Goal: Task Accomplishment & Management: Manage account settings

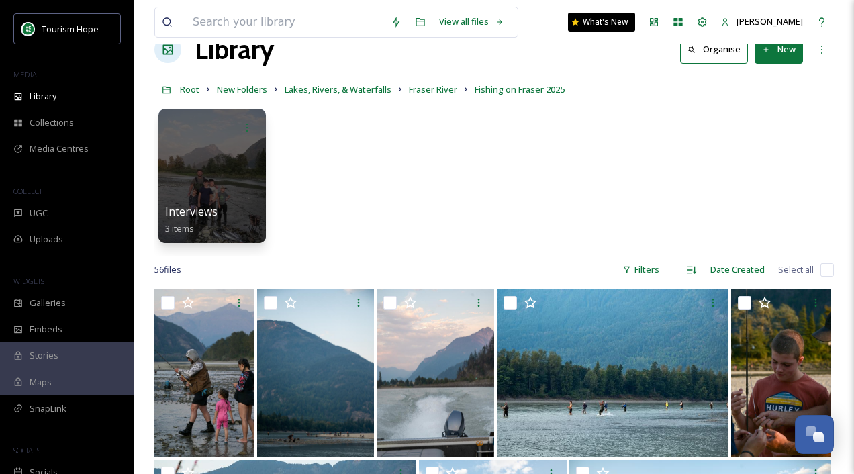
scroll to position [28, 0]
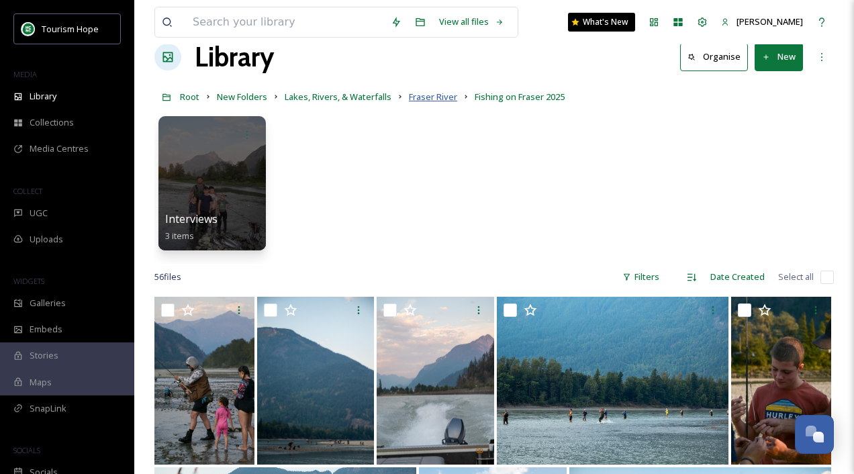
click at [433, 97] on span "Fraser River" at bounding box center [433, 97] width 48 height 12
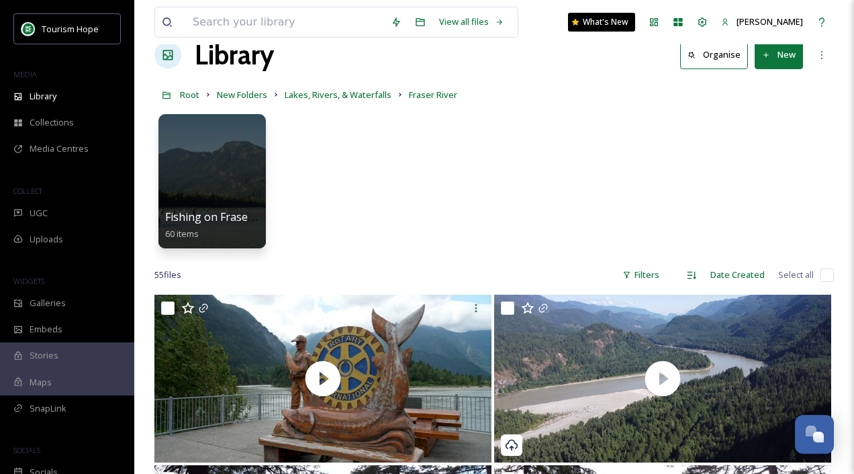
scroll to position [32, 0]
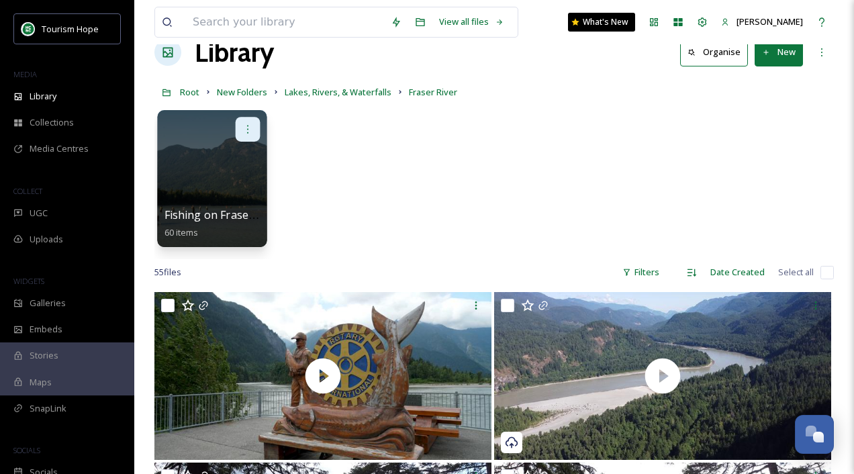
click at [246, 130] on icon at bounding box center [248, 129] width 11 height 11
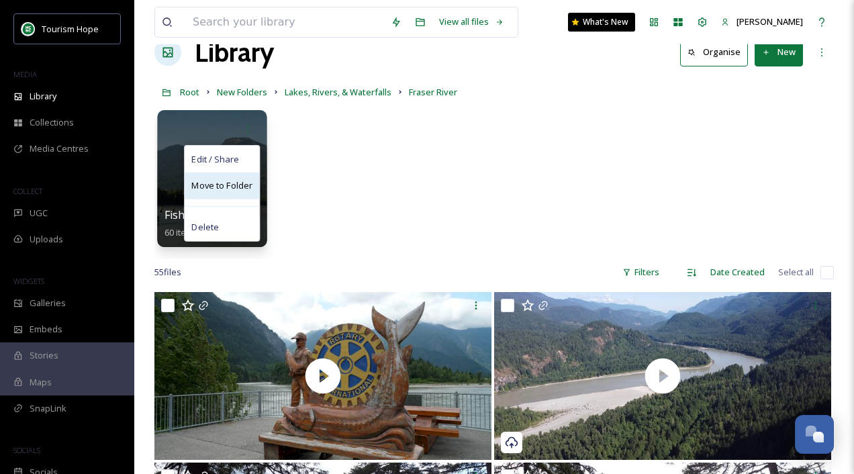
click at [230, 184] on span "Move to Folder" at bounding box center [221, 185] width 61 height 13
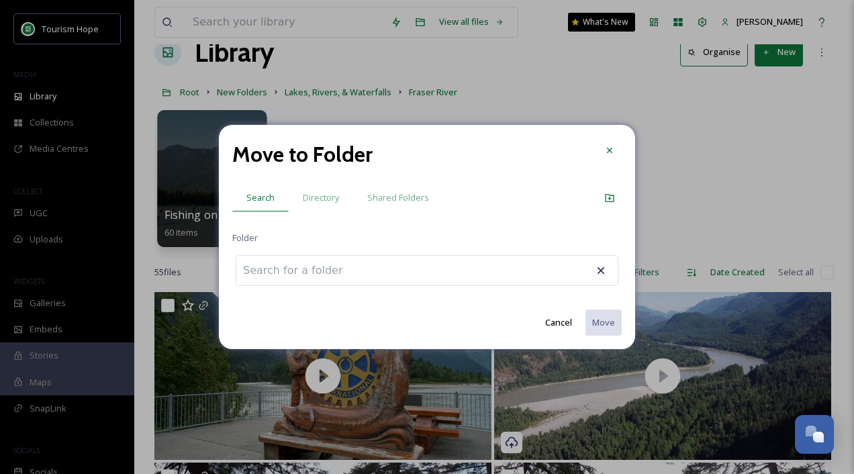
click at [283, 272] on input at bounding box center [310, 271] width 148 height 30
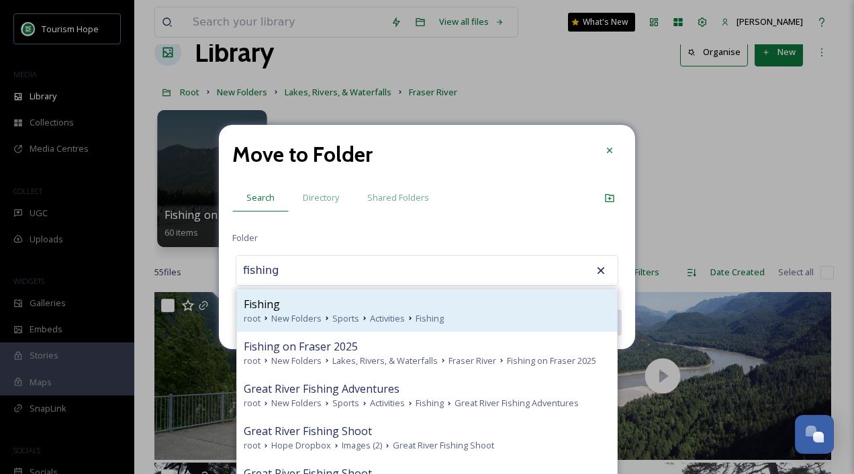
click at [307, 300] on div "Fishing" at bounding box center [427, 304] width 367 height 16
type input "Fishing"
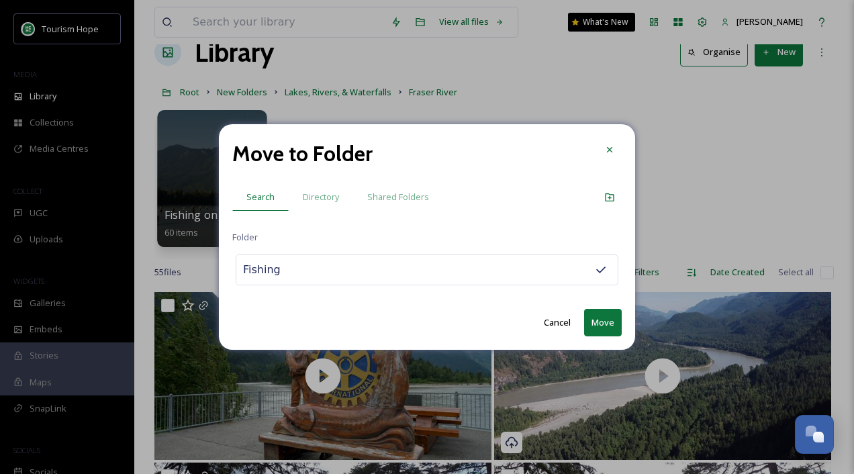
click at [552, 318] on button "Cancel" at bounding box center [557, 323] width 40 height 26
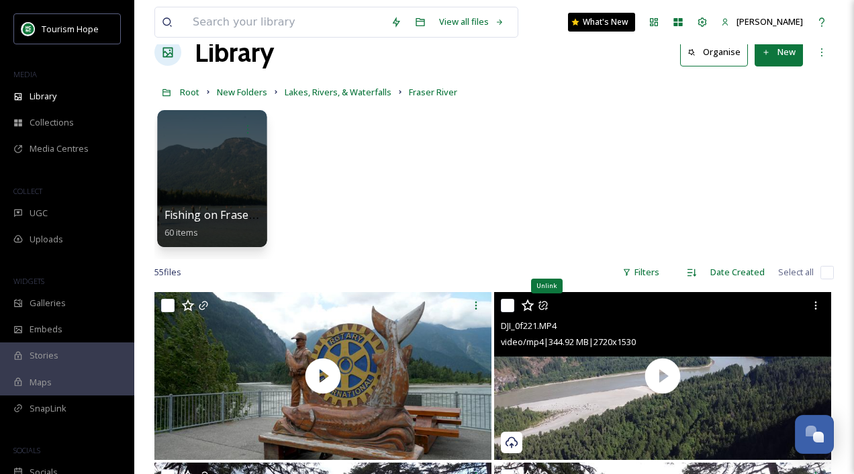
click at [222, 189] on div at bounding box center [211, 178] width 109 height 137
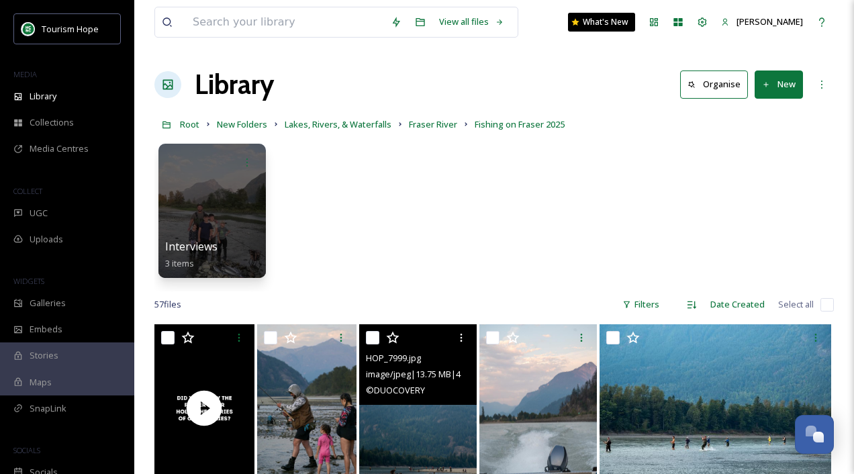
click at [437, 432] on img at bounding box center [417, 408] width 117 height 168
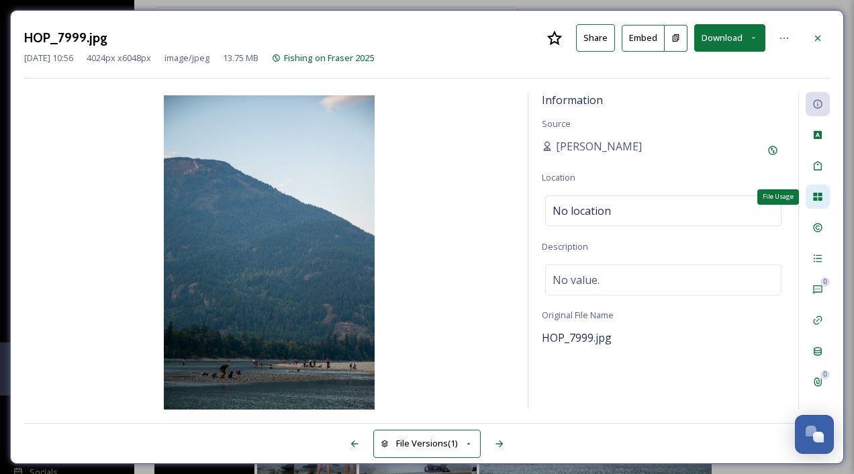
click at [817, 189] on div "File Usage" at bounding box center [818, 197] width 24 height 24
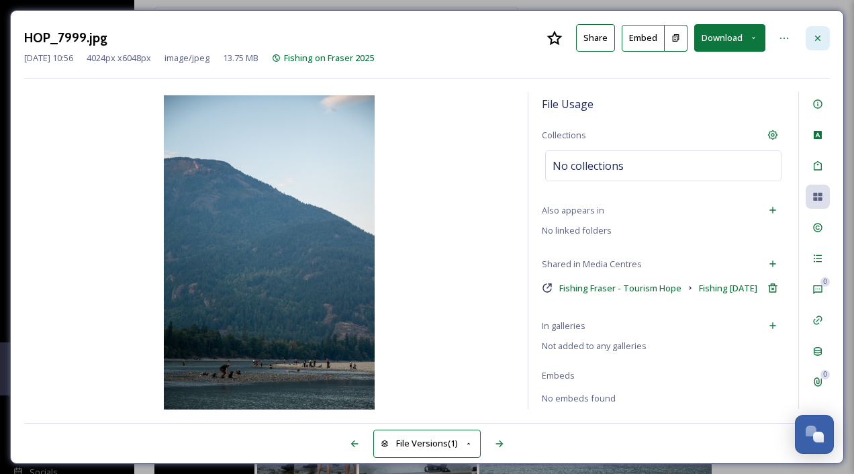
click at [820, 30] on div at bounding box center [818, 38] width 24 height 24
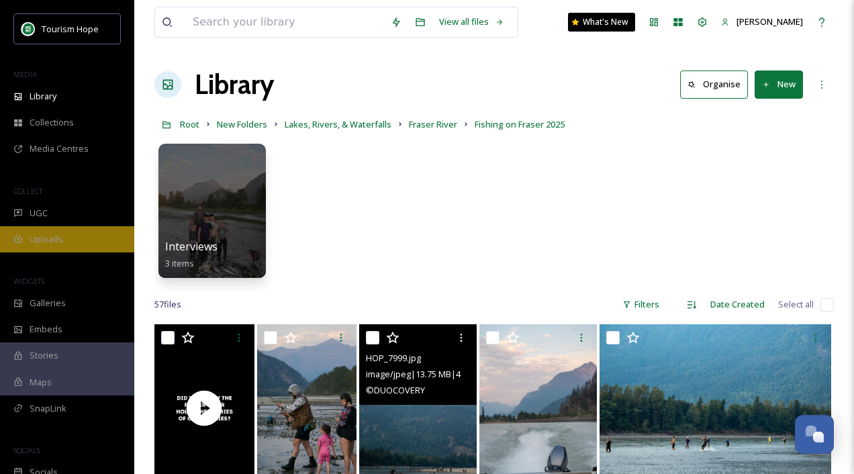
click at [74, 240] on div "Uploads" at bounding box center [67, 239] width 134 height 26
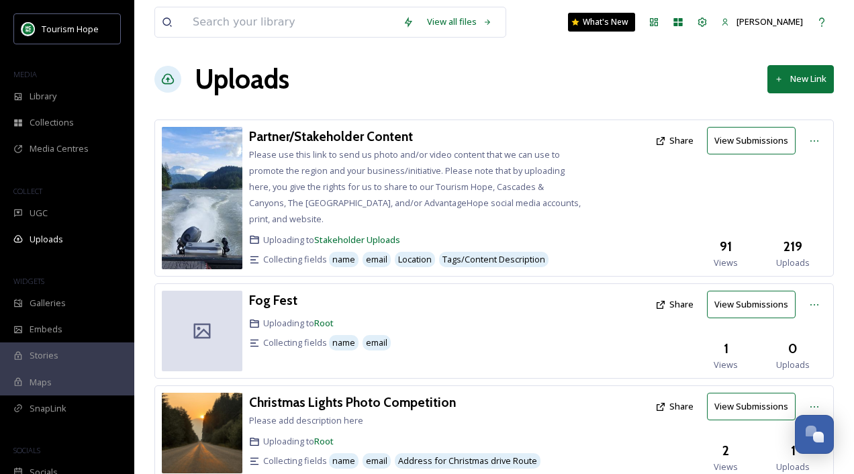
scroll to position [7, 0]
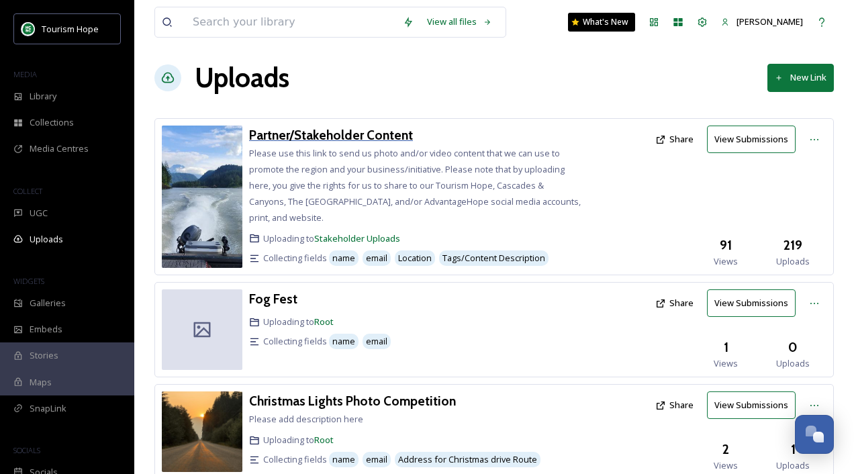
click at [365, 140] on h3 "Partner/Stakeholder Content" at bounding box center [331, 135] width 164 height 16
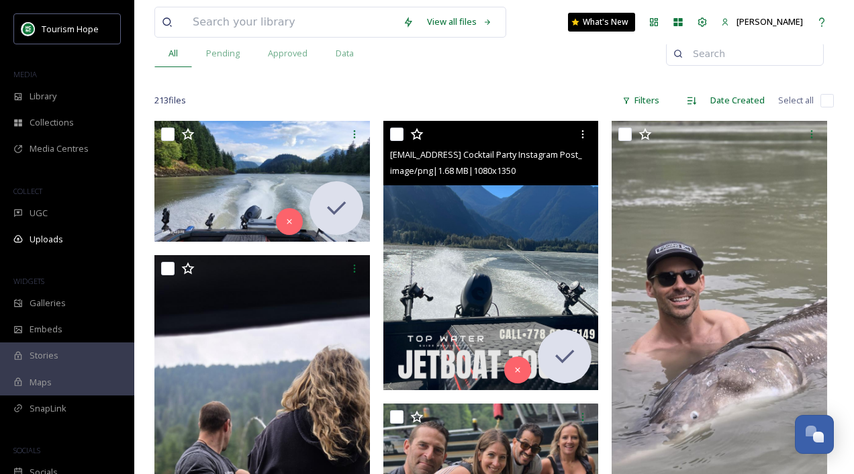
scroll to position [173, 0]
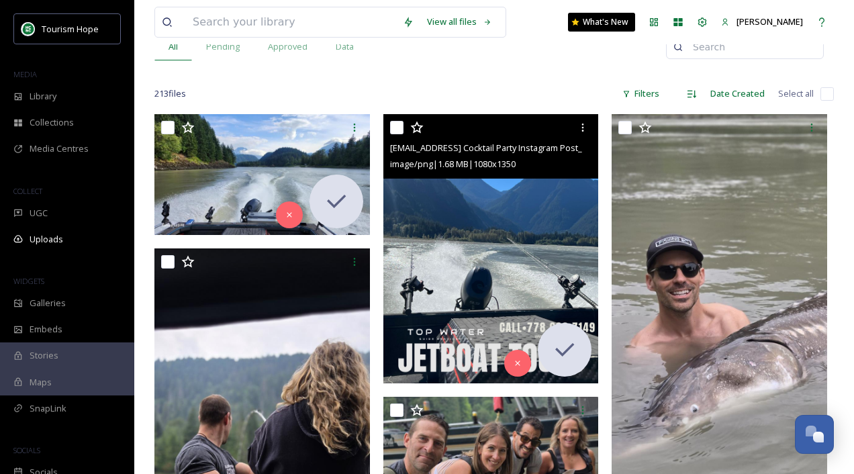
click at [472, 263] on img at bounding box center [492, 248] width 216 height 269
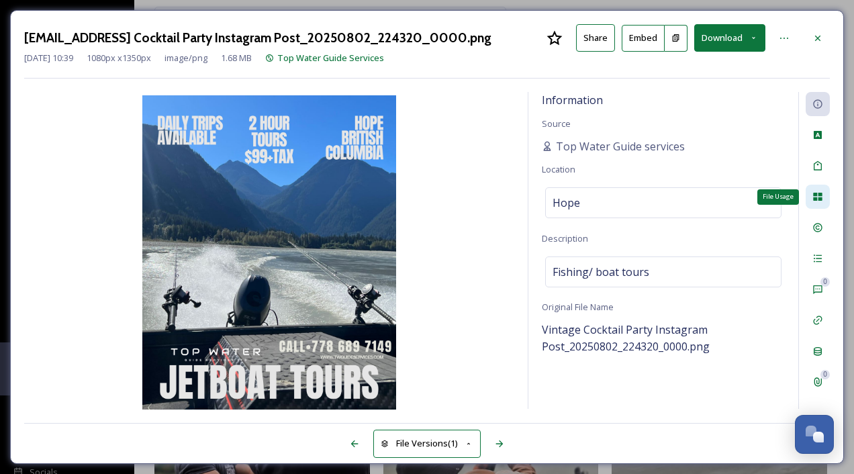
click at [817, 196] on icon at bounding box center [818, 196] width 11 height 11
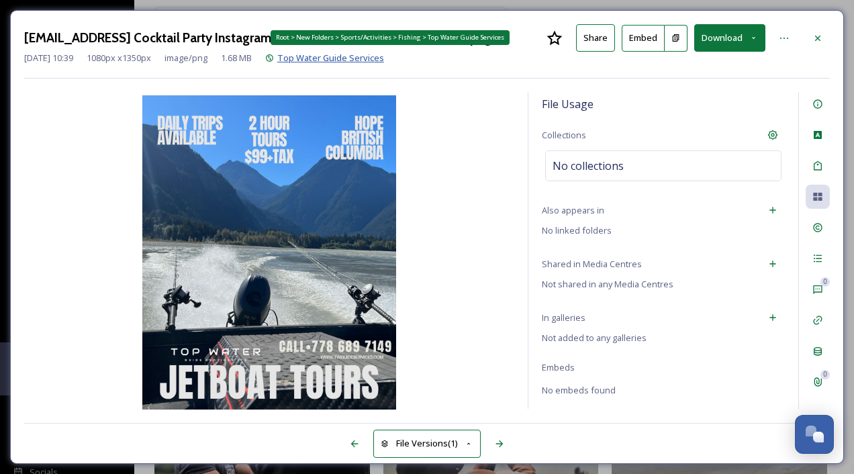
click at [382, 56] on span "Top Water Guide Services" at bounding box center [330, 58] width 107 height 12
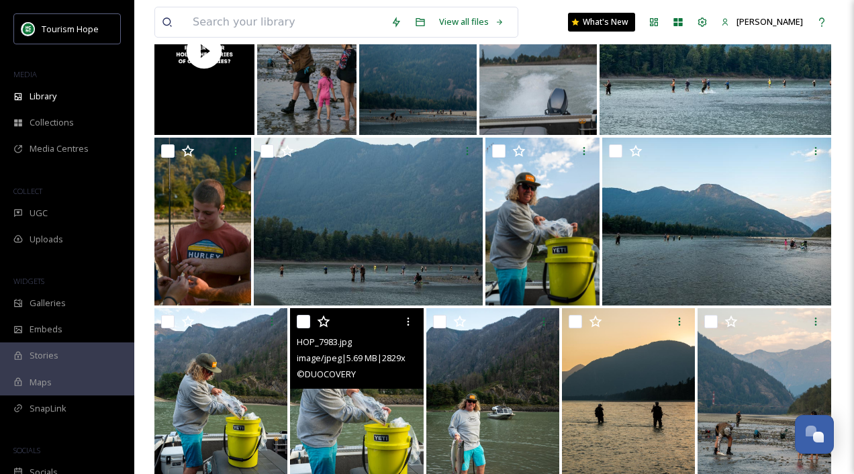
scroll to position [48, 0]
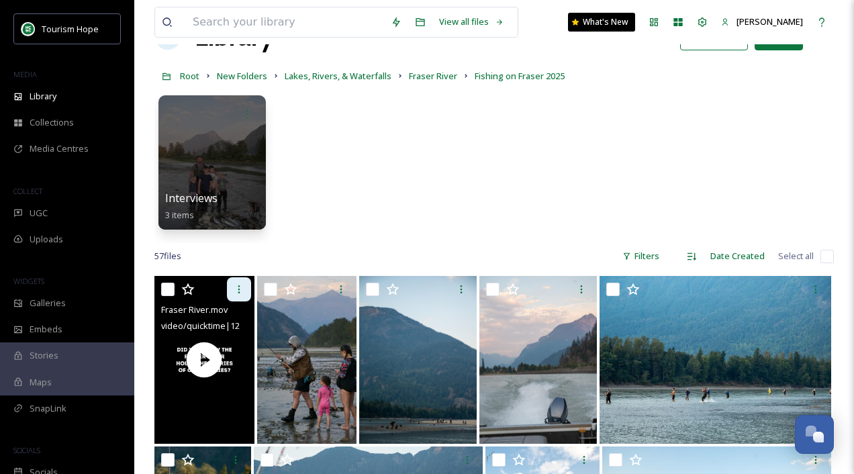
click at [237, 292] on icon at bounding box center [239, 289] width 11 height 11
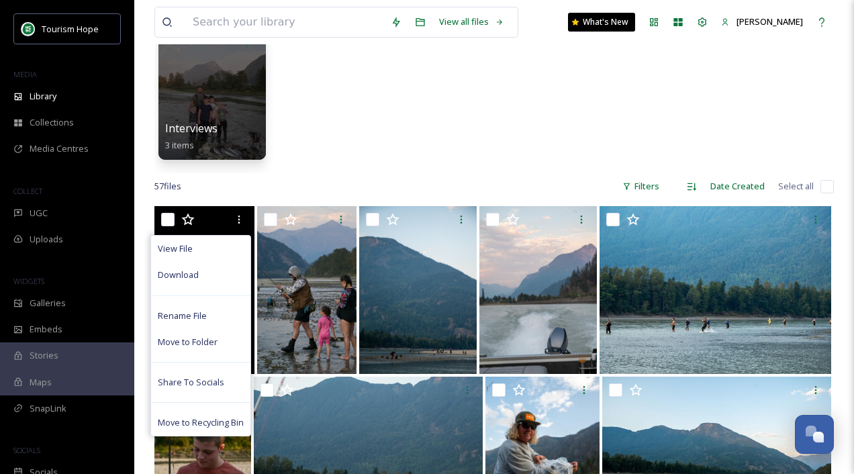
scroll to position [129, 0]
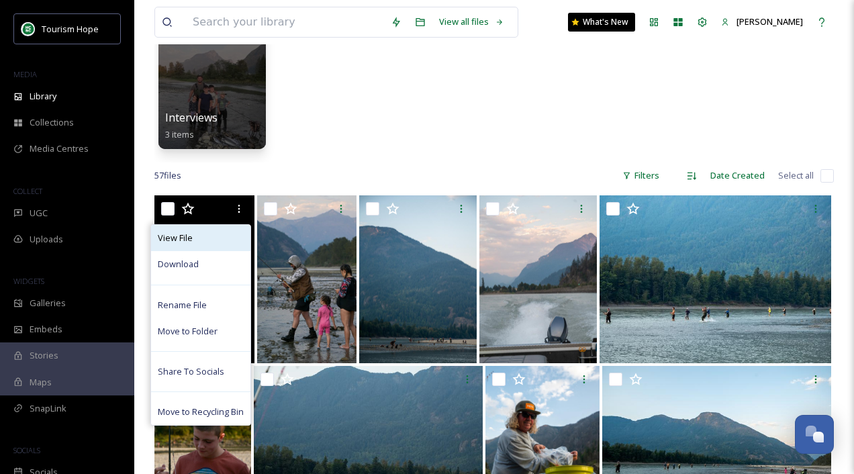
click at [218, 240] on div "View File" at bounding box center [200, 238] width 99 height 26
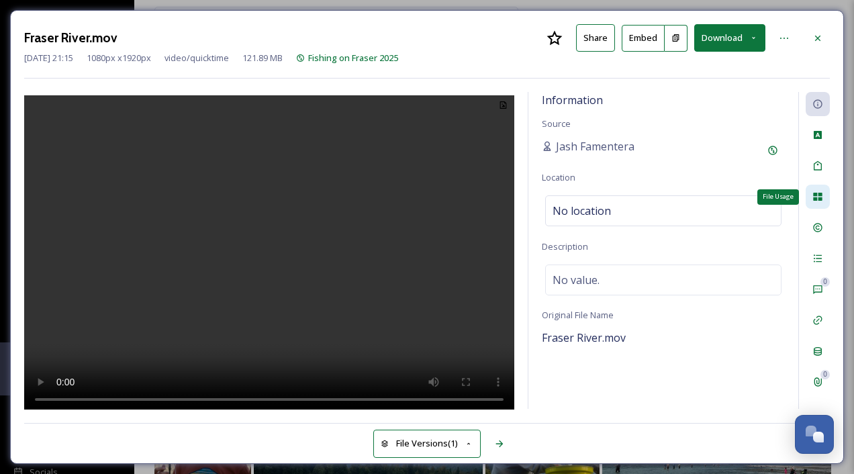
click at [819, 202] on div "File Usage" at bounding box center [818, 197] width 24 height 24
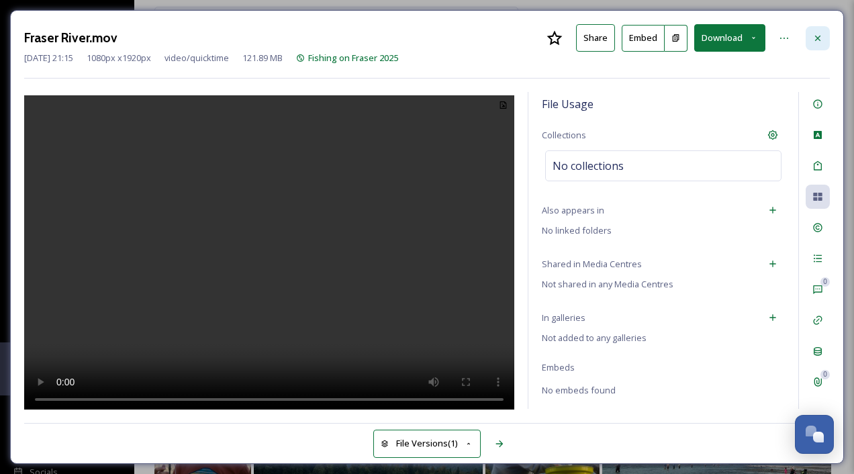
click at [818, 40] on icon at bounding box center [818, 38] width 11 height 11
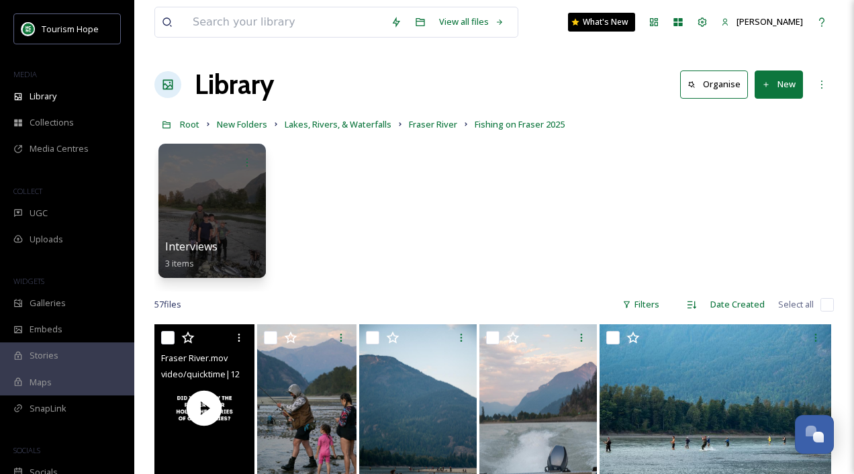
click at [490, 204] on div "Interviews 3 items" at bounding box center [495, 214] width 680 height 155
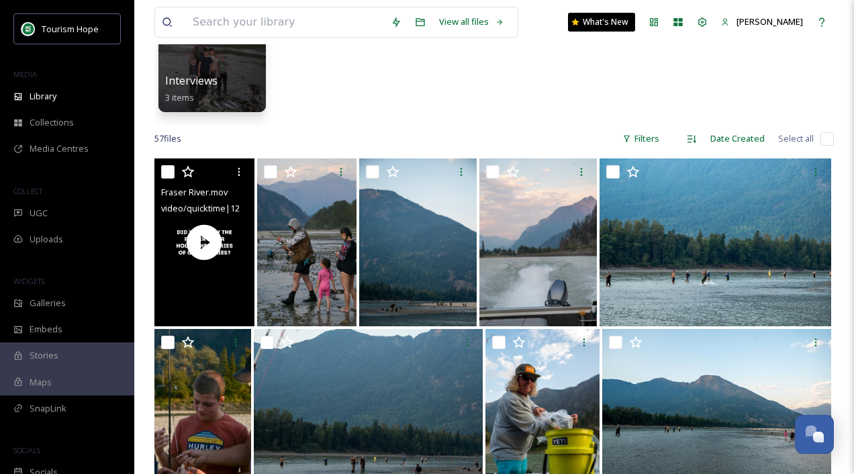
scroll to position [221, 0]
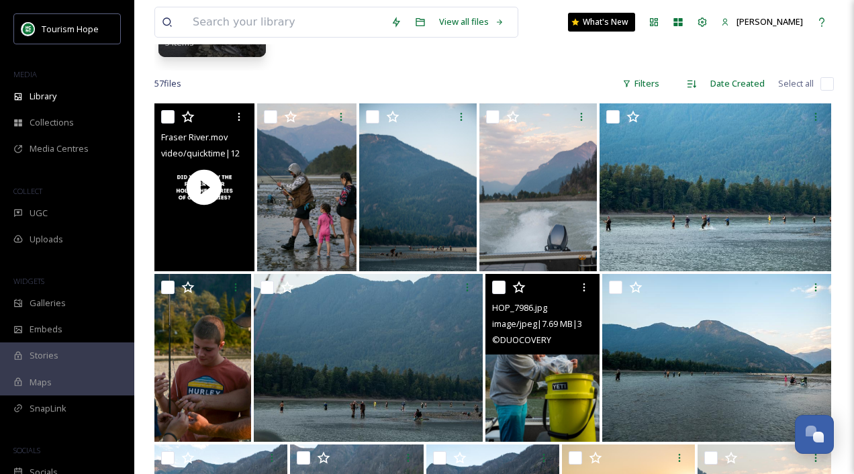
click at [529, 380] on img at bounding box center [543, 358] width 114 height 168
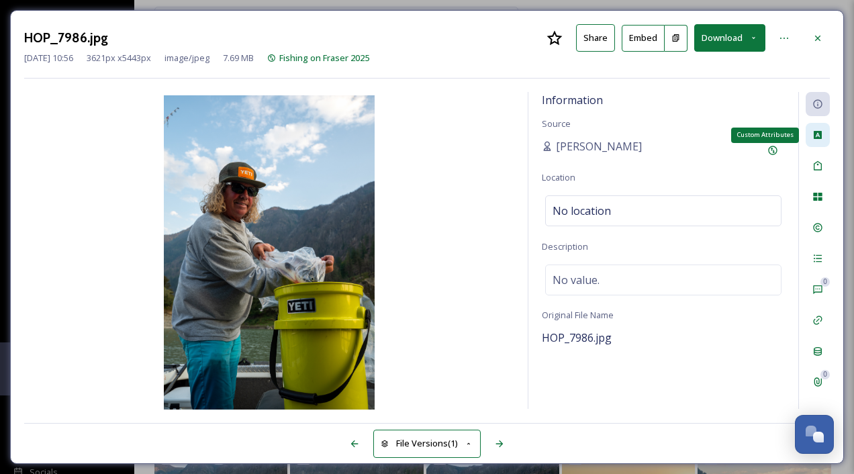
click at [813, 133] on icon at bounding box center [818, 135] width 11 height 11
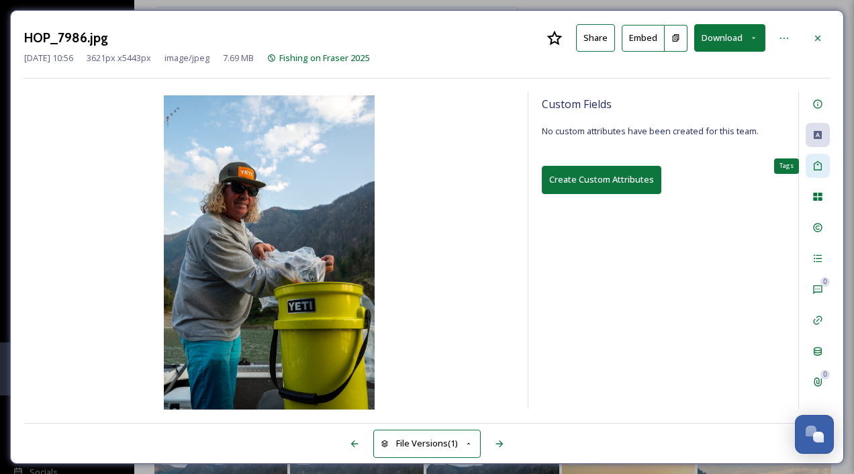
click at [814, 167] on icon at bounding box center [818, 165] width 8 height 9
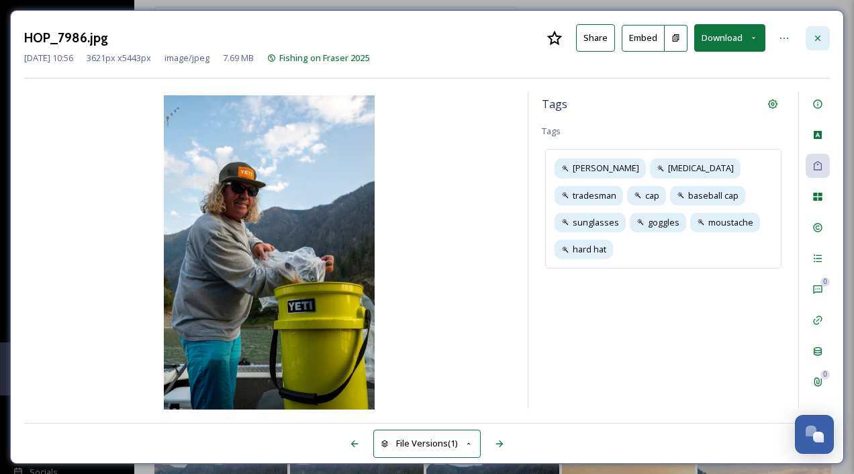
click at [814, 36] on icon at bounding box center [818, 38] width 11 height 11
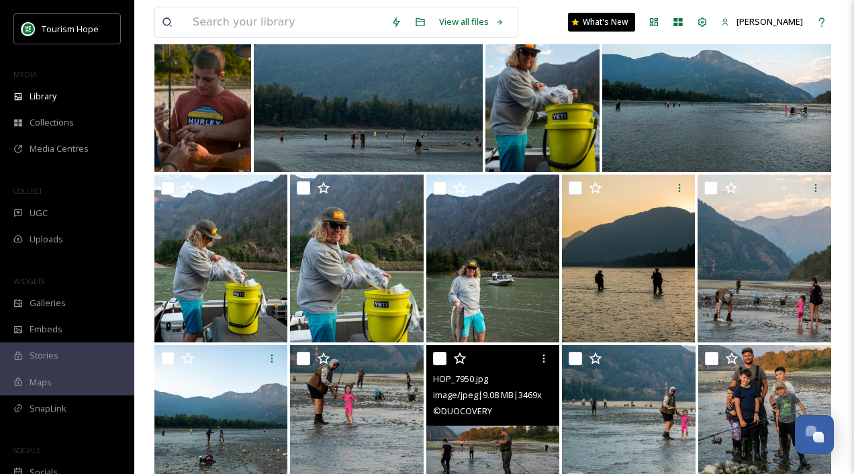
scroll to position [490, 0]
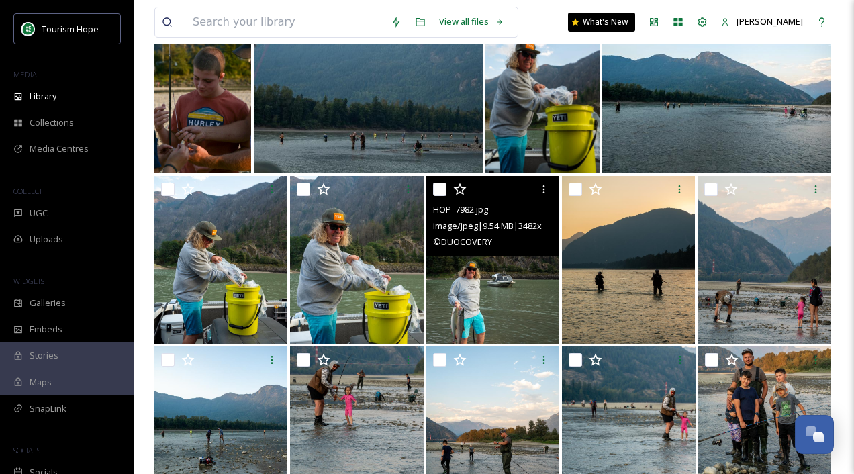
click at [500, 263] on img at bounding box center [494, 260] width 134 height 168
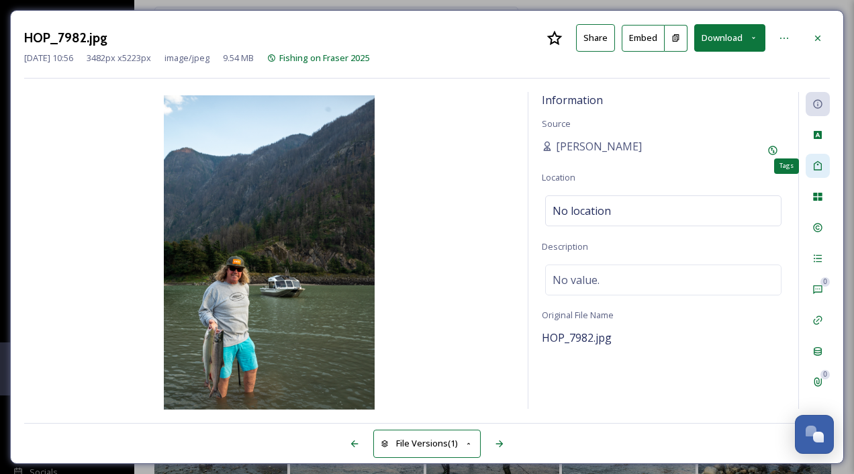
click at [815, 167] on icon at bounding box center [818, 165] width 8 height 9
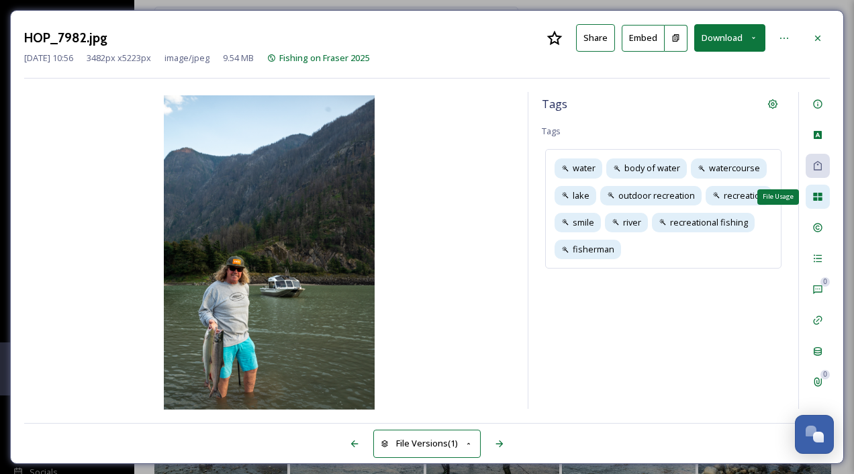
click at [819, 197] on icon at bounding box center [817, 197] width 9 height 8
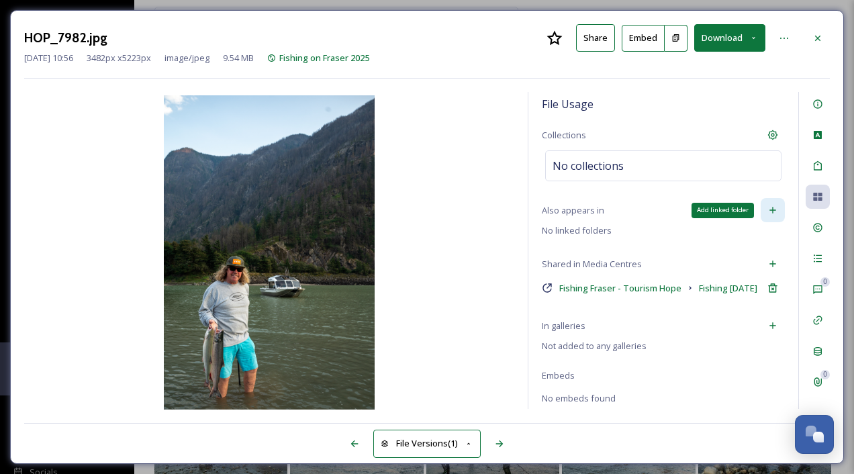
click at [770, 206] on icon at bounding box center [773, 210] width 11 height 11
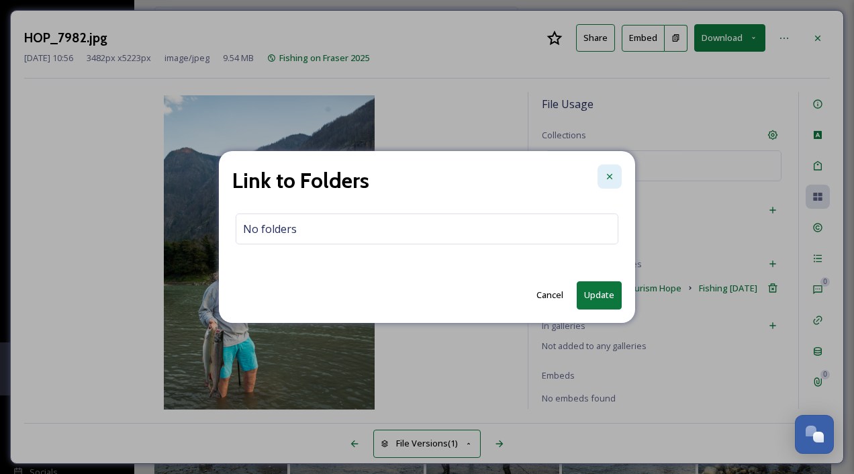
click at [610, 179] on icon at bounding box center [610, 176] width 11 height 11
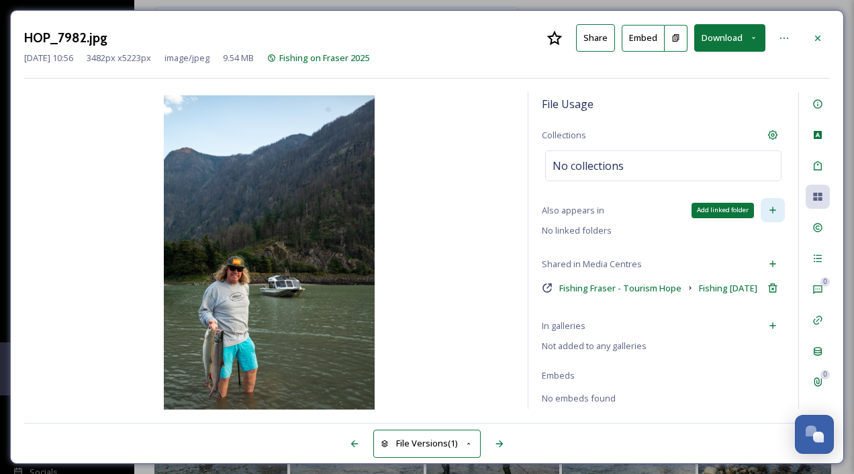
click at [775, 208] on icon at bounding box center [773, 210] width 11 height 11
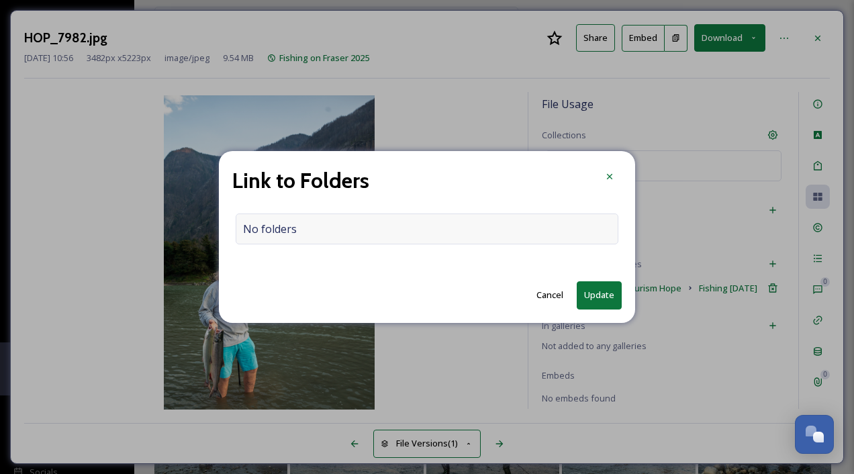
click at [388, 228] on div "No folders" at bounding box center [427, 229] width 383 height 31
click at [388, 228] on input at bounding box center [430, 229] width 388 height 30
click at [611, 171] on div at bounding box center [610, 177] width 24 height 24
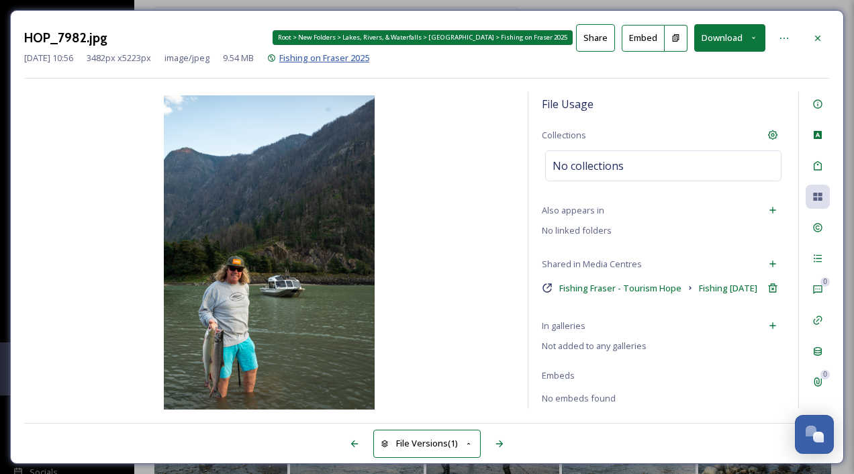
click at [348, 58] on span "Fishing on Fraser 2025" at bounding box center [324, 58] width 90 height 12
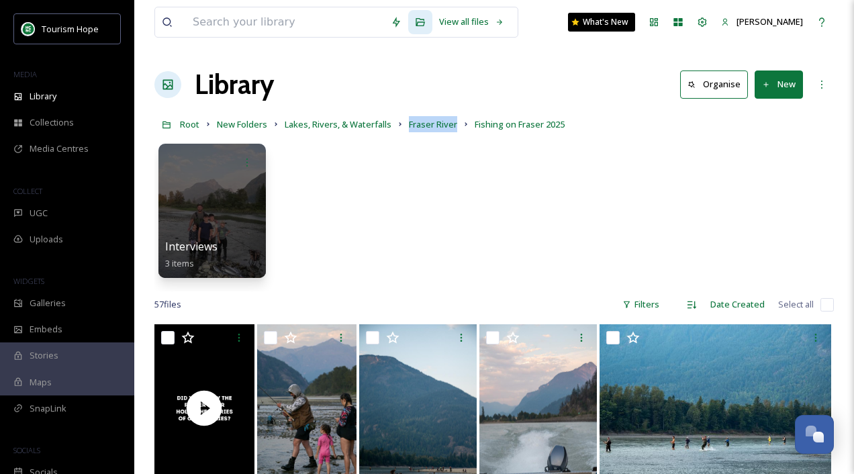
drag, startPoint x: 404, startPoint y: 124, endPoint x: 461, endPoint y: 124, distance: 56.4
click at [461, 124] on div "Root New Folders Lakes, Rivers, & Waterfalls Fraser River Fishing on Fraser 2025" at bounding box center [495, 125] width 680 height 26
copy div "Fraser River"
click at [496, 213] on div "Interviews 3 items" at bounding box center [495, 214] width 680 height 155
click at [262, 124] on span "New Folders" at bounding box center [242, 124] width 50 height 12
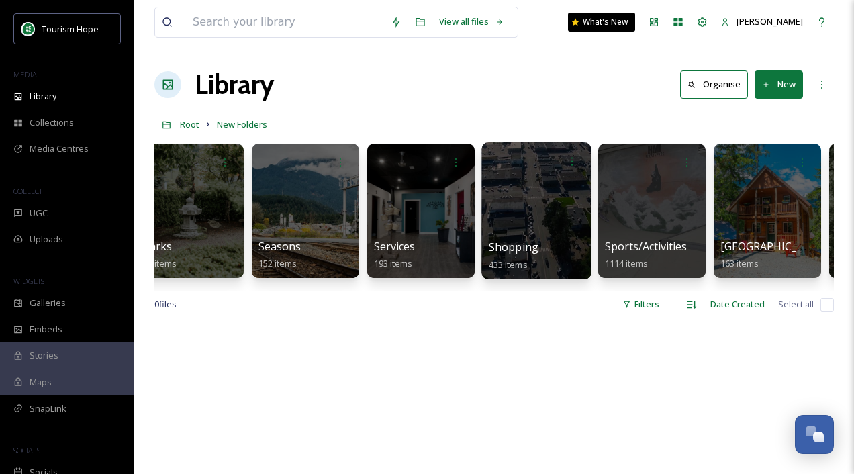
scroll to position [0, 1538]
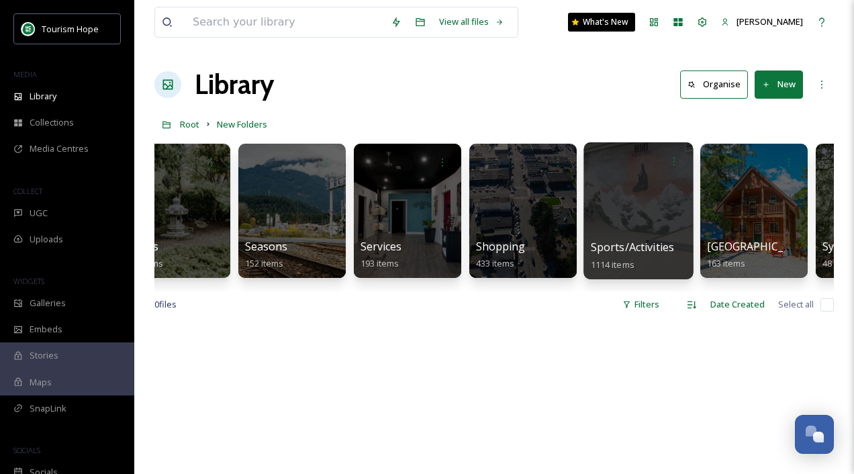
click at [635, 218] on div at bounding box center [638, 210] width 109 height 137
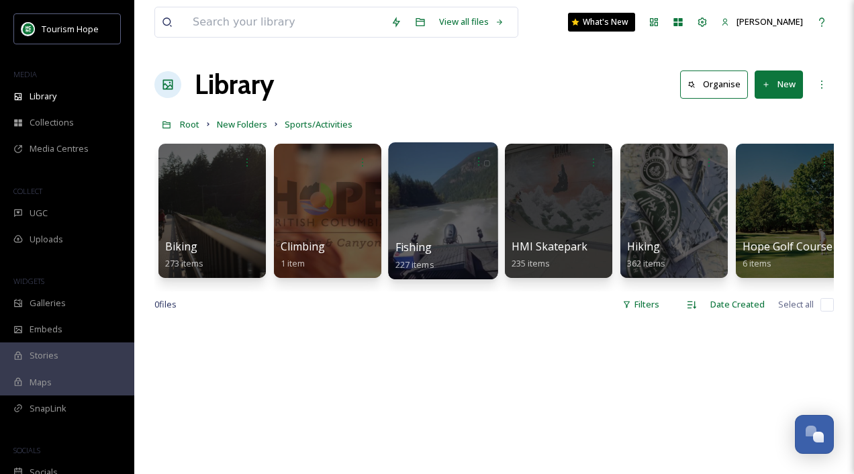
click at [439, 237] on div at bounding box center [442, 210] width 109 height 137
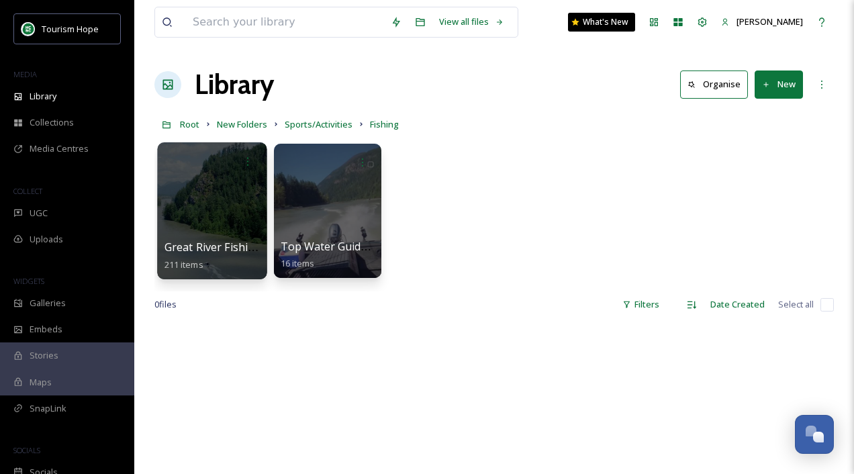
click at [215, 216] on div at bounding box center [211, 210] width 109 height 137
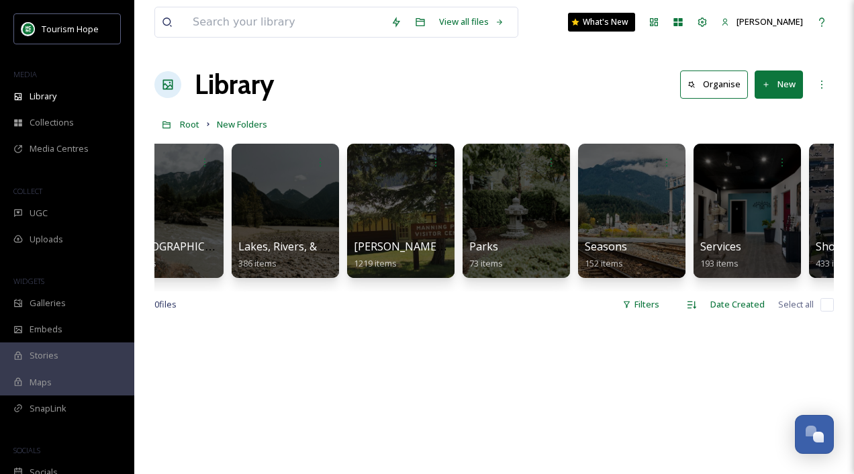
scroll to position [0, 1249]
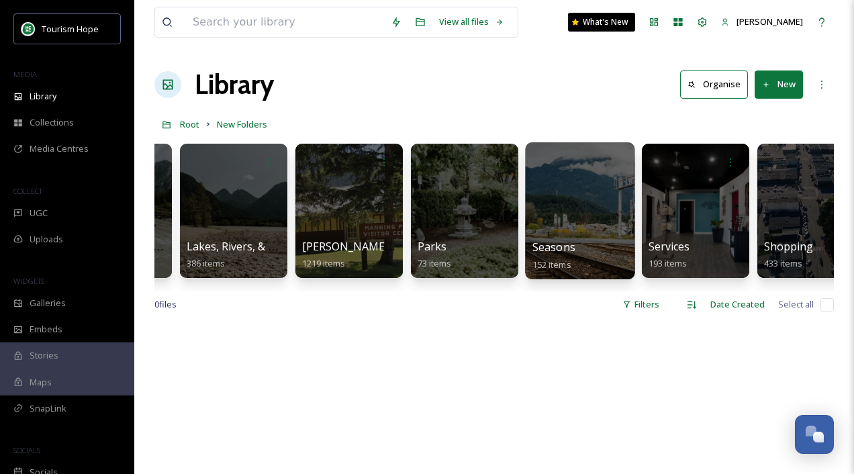
click at [554, 219] on div at bounding box center [579, 210] width 109 height 137
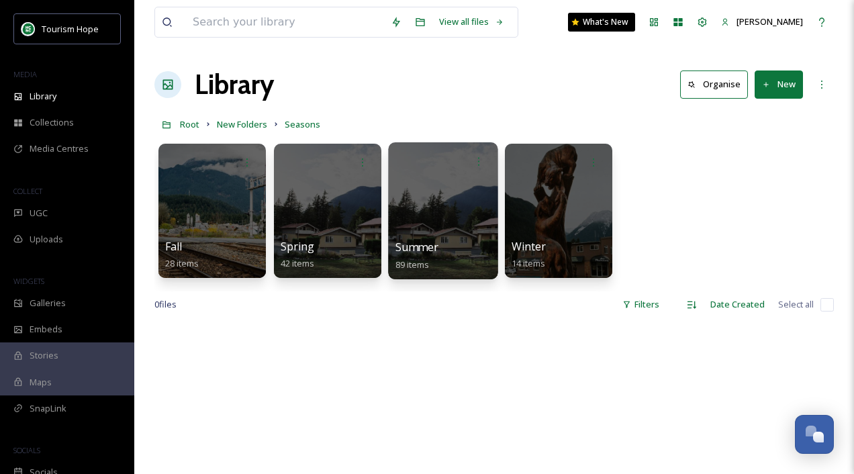
click at [427, 232] on div at bounding box center [442, 210] width 109 height 137
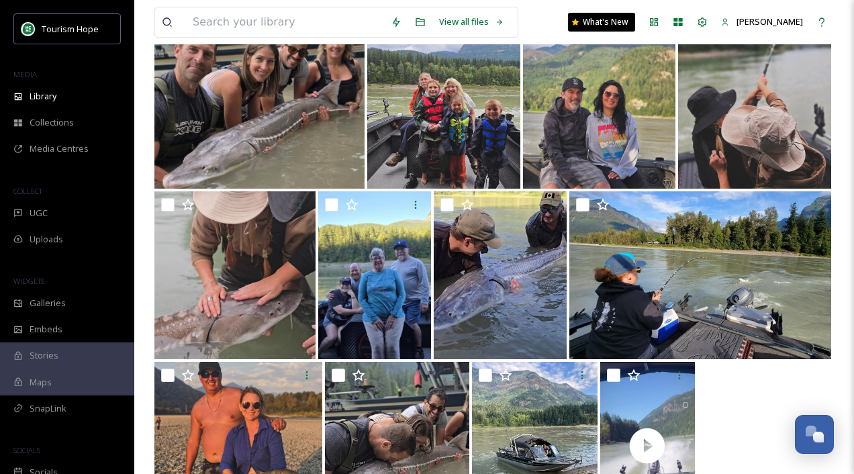
scroll to position [333, 0]
